Goal: Transaction & Acquisition: Purchase product/service

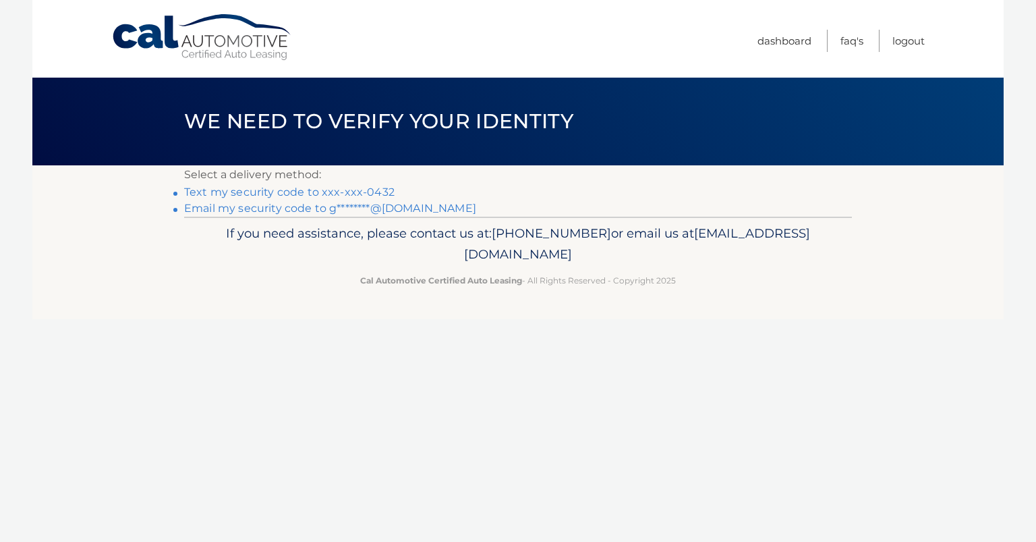
click at [381, 190] on link "Text my security code to xxx-xxx-0432" at bounding box center [289, 192] width 210 height 13
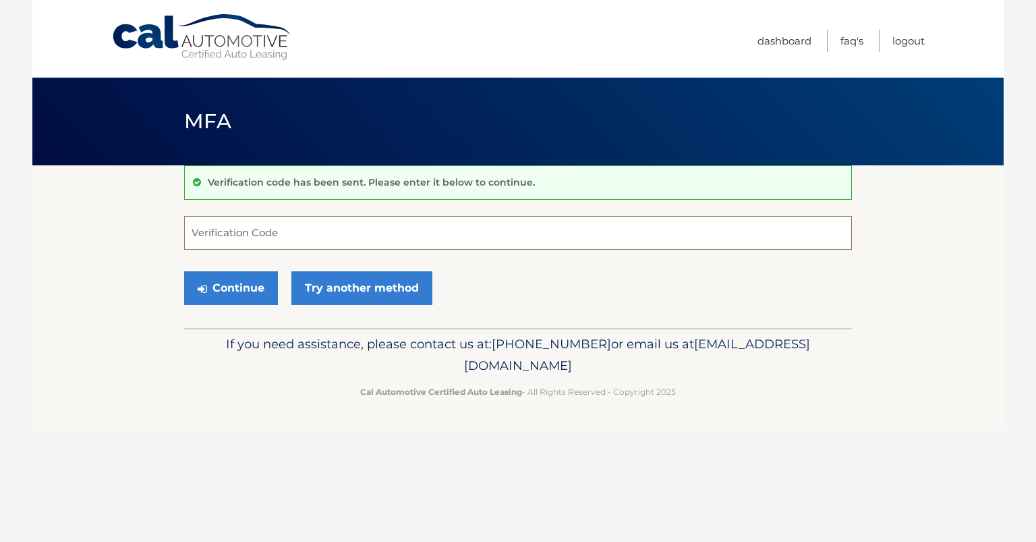
click at [332, 237] on input "Verification Code" at bounding box center [518, 233] width 668 height 34
type input "447237"
click at [226, 289] on button "Continue" at bounding box center [231, 288] width 94 height 34
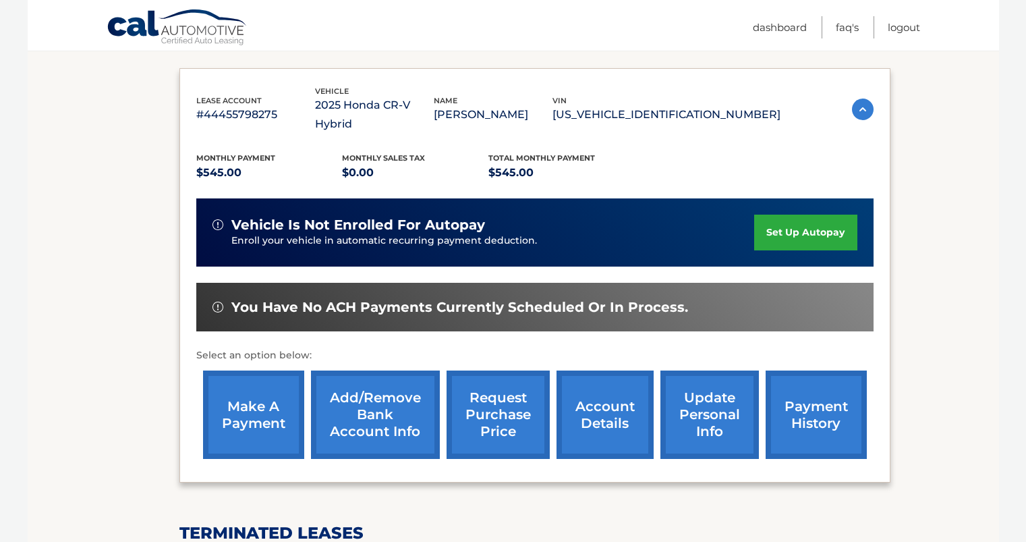
scroll to position [215, 0]
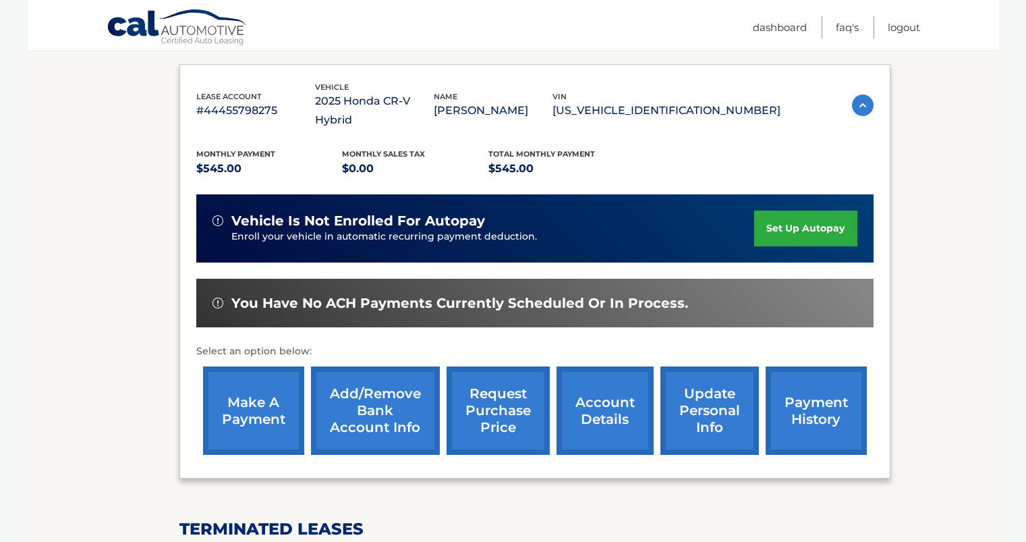
click at [266, 392] on link "make a payment" at bounding box center [253, 410] width 101 height 88
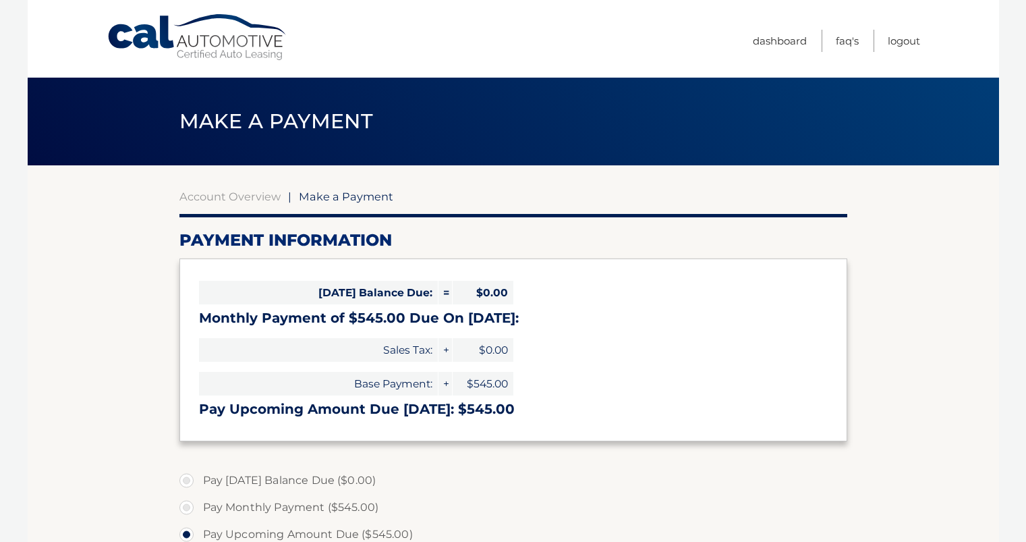
select select "N2IxNTY2NDQtNDEyMC00YmExLThkZWMtOTkzYTkzYmMyNTdi"
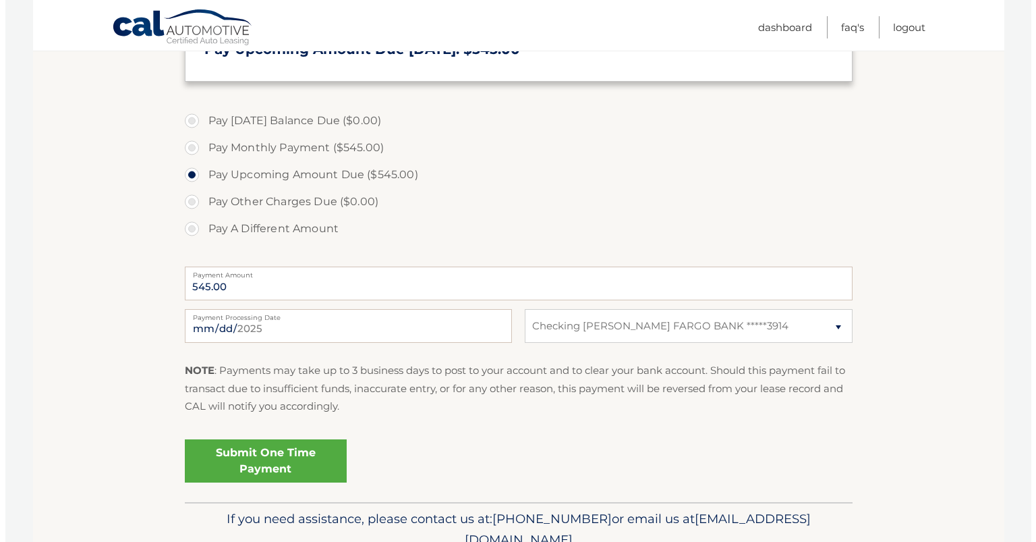
scroll to position [358, 0]
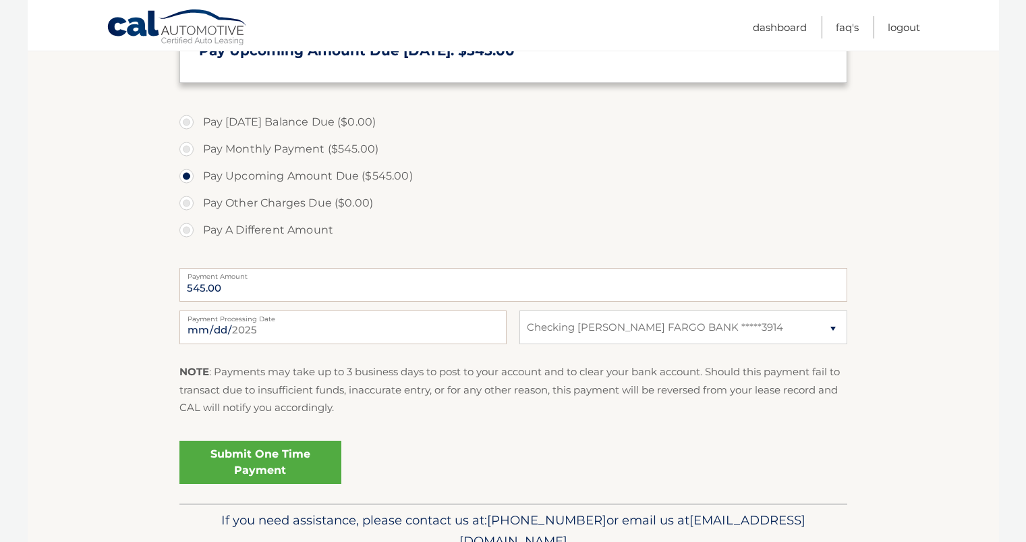
click at [312, 463] on link "Submit One Time Payment" at bounding box center [260, 462] width 162 height 43
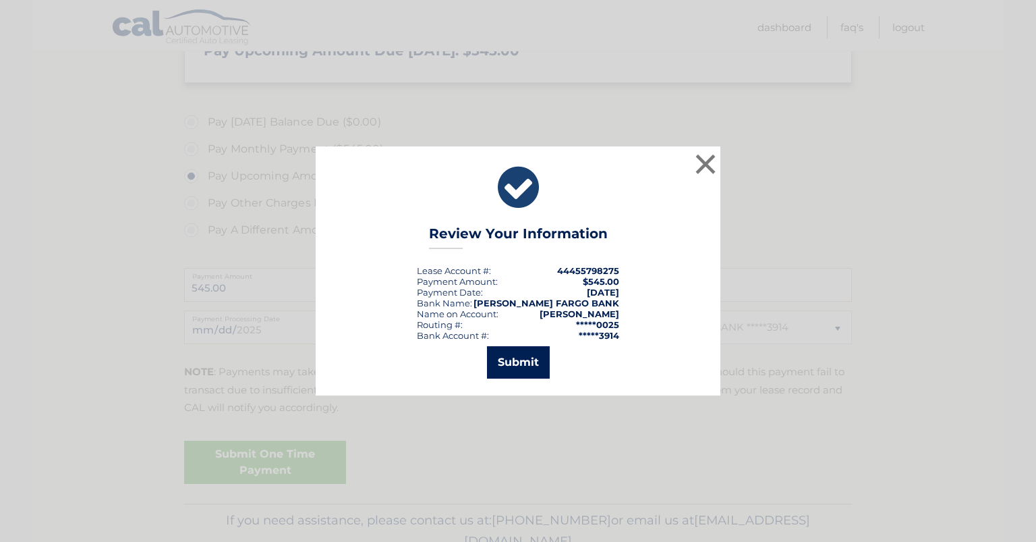
click at [528, 374] on button "Submit" at bounding box center [518, 362] width 63 height 32
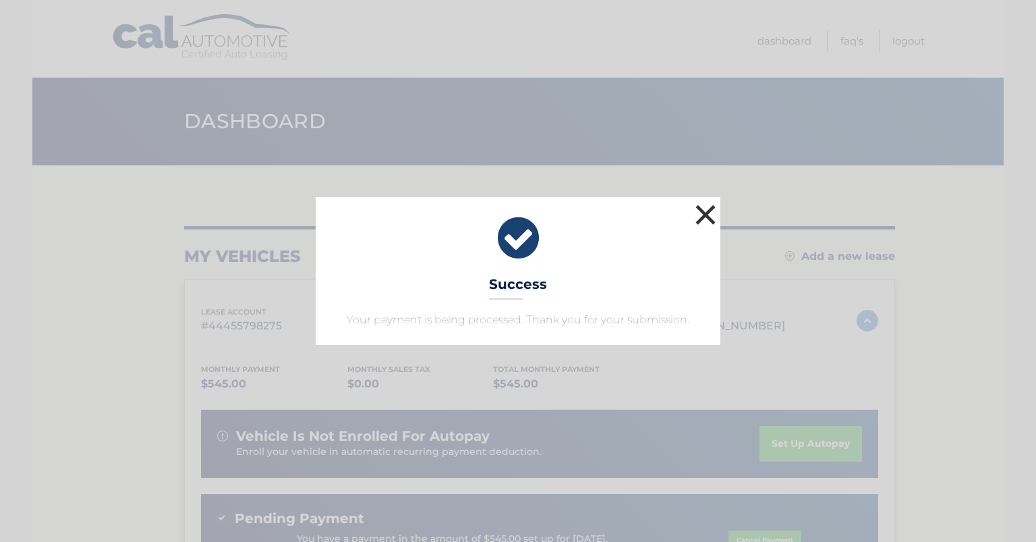
click at [714, 212] on button "×" at bounding box center [705, 214] width 27 height 27
